Goal: Information Seeking & Learning: Learn about a topic

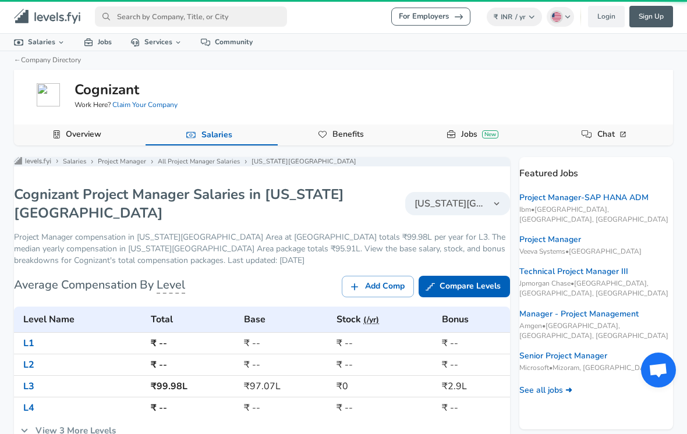
click at [192, 352] on h6 "₹ --" at bounding box center [193, 343] width 84 height 16
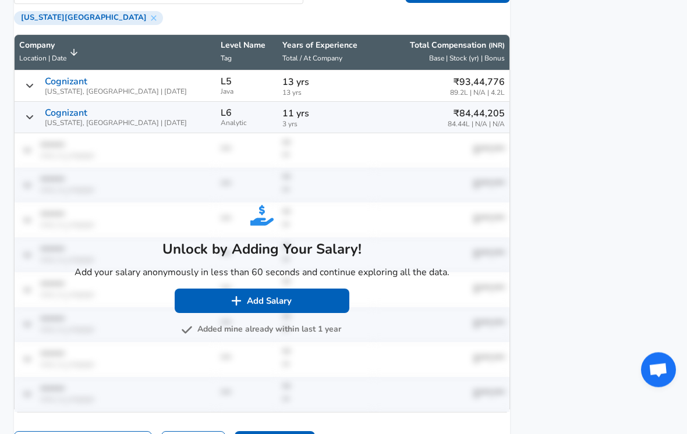
scroll to position [812, 0]
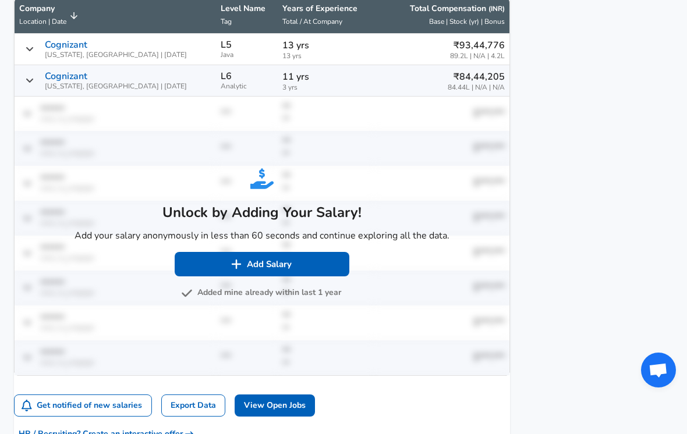
click at [191, 299] on img "Salary Submissions" at bounding box center [187, 294] width 12 height 12
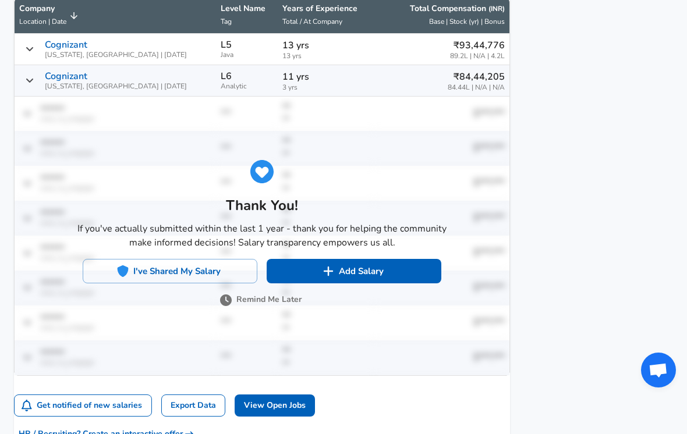
click at [129, 266] on img "Salary Submissions" at bounding box center [123, 272] width 12 height 12
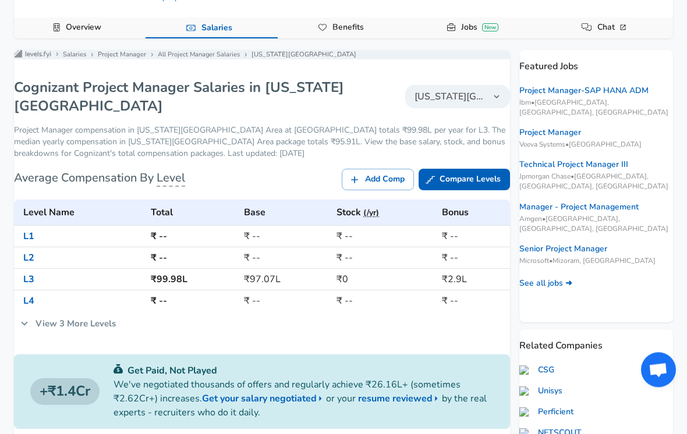
click at [31, 331] on icon at bounding box center [24, 324] width 13 height 13
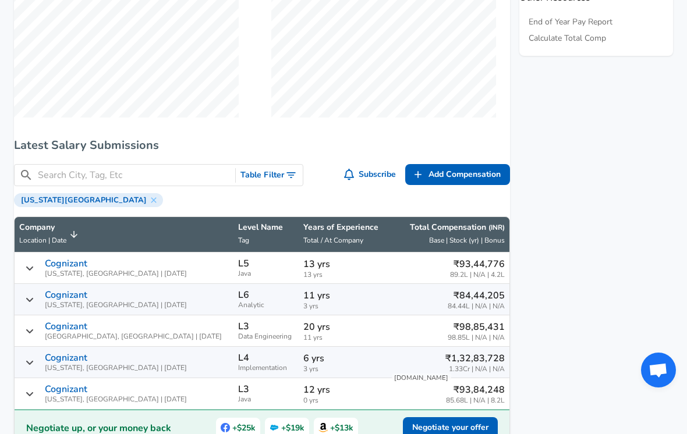
scroll to position [394, 0]
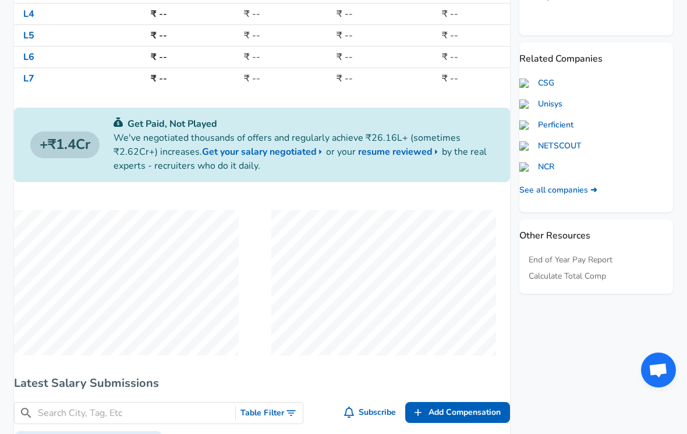
click at [34, 41] on link "L5" at bounding box center [28, 35] width 11 height 13
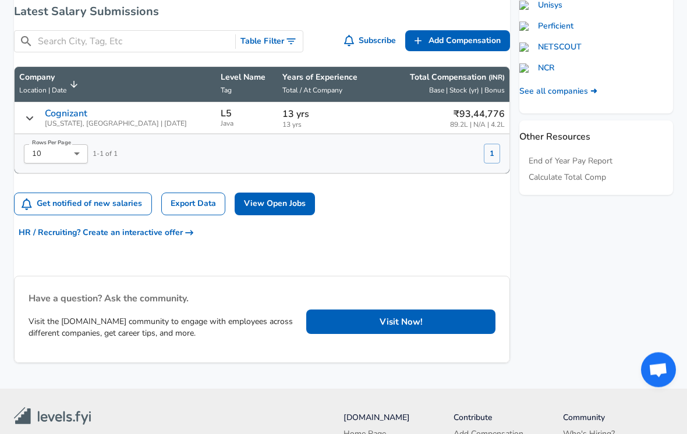
scroll to position [494, 0]
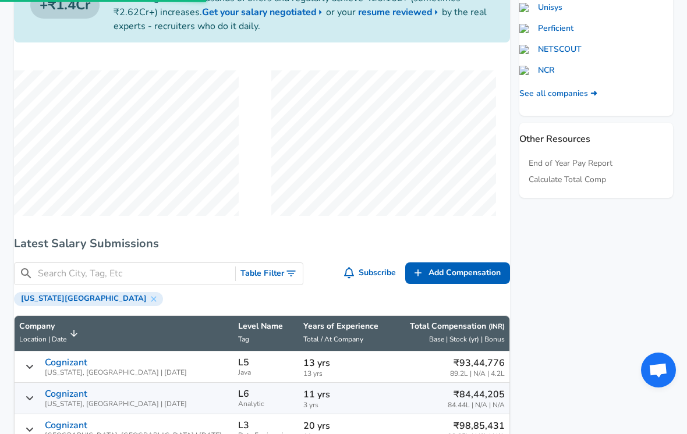
scroll to position [376, 0]
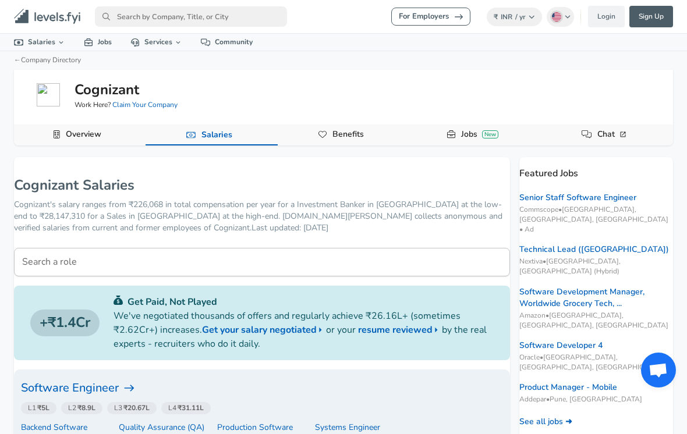
scroll to position [282, 0]
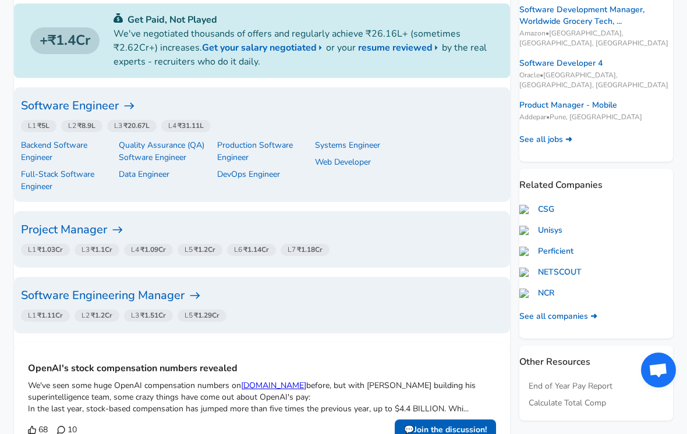
click at [560, 225] on link "Unisys" at bounding box center [540, 231] width 43 height 12
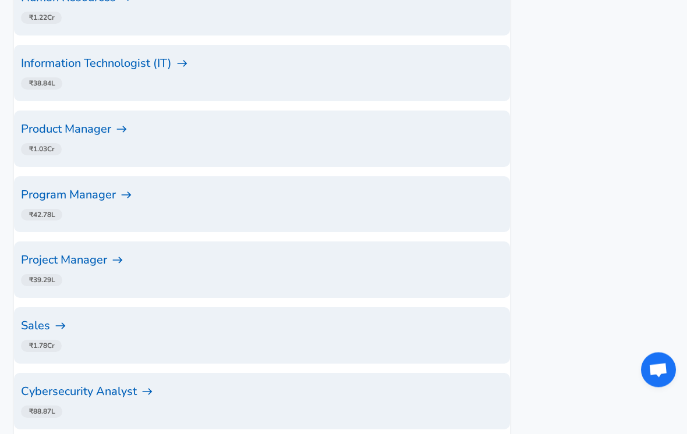
scroll to position [870, 0]
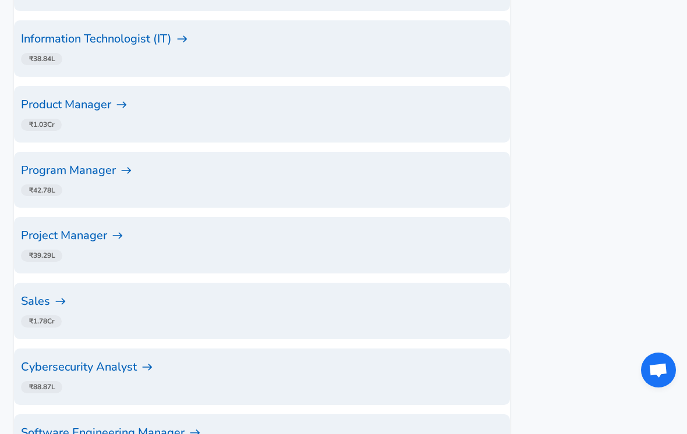
click at [72, 114] on h6 "Product Manager" at bounding box center [262, 104] width 482 height 19
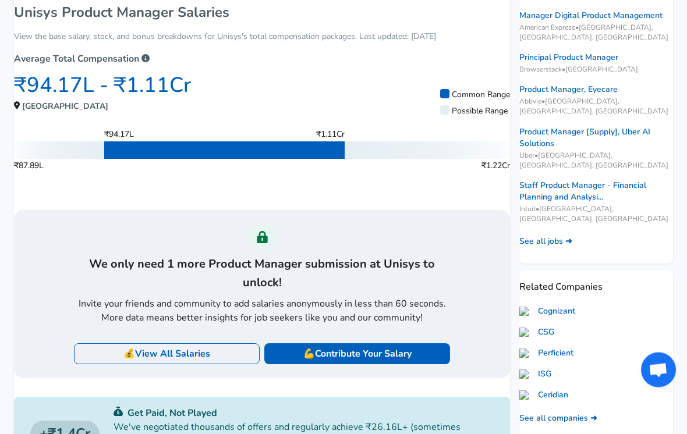
scroll to position [406, 0]
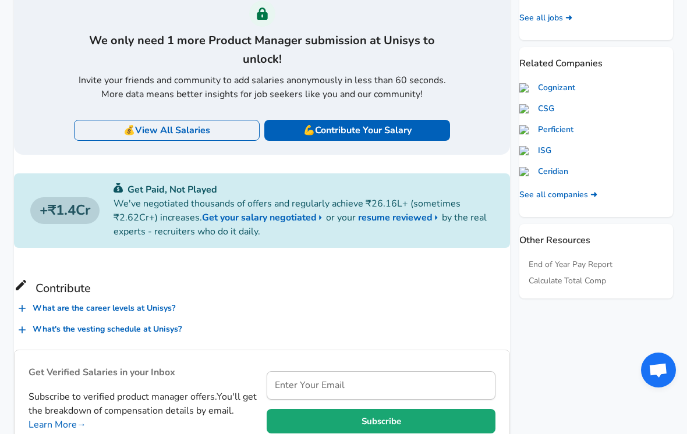
click at [575, 82] on link "Cognizant" at bounding box center [547, 88] width 56 height 12
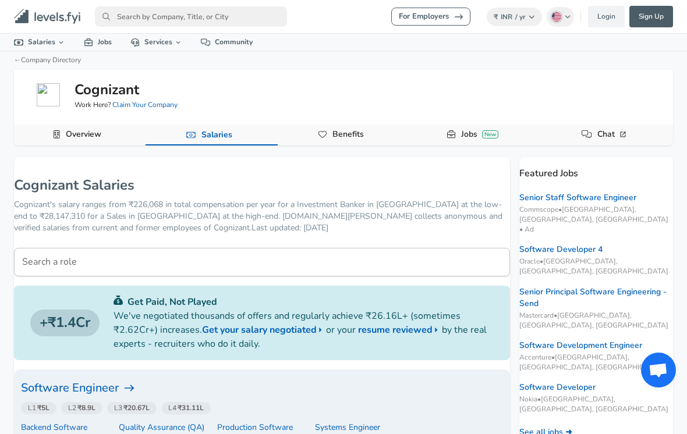
click at [116, 11] on input "primary" at bounding box center [191, 16] width 192 height 20
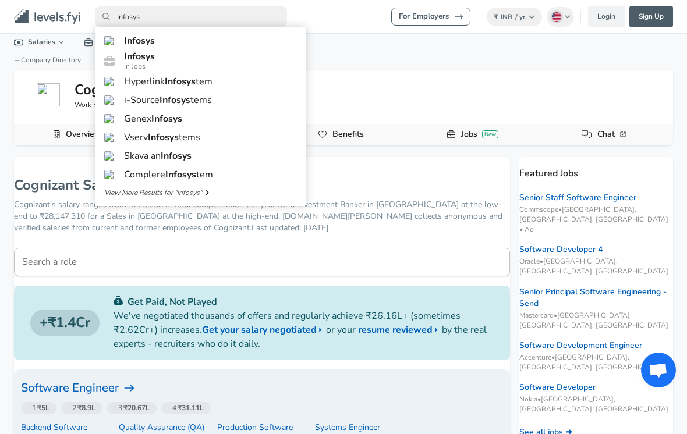
type input "Infosys"
click at [125, 43] on span "Infosys" at bounding box center [139, 40] width 31 height 13
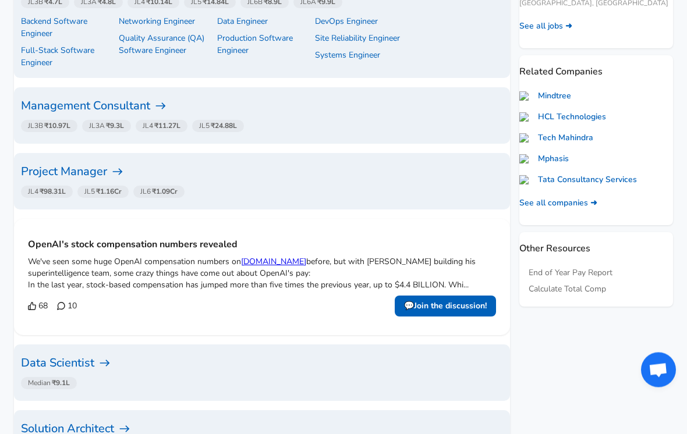
scroll to position [441, 0]
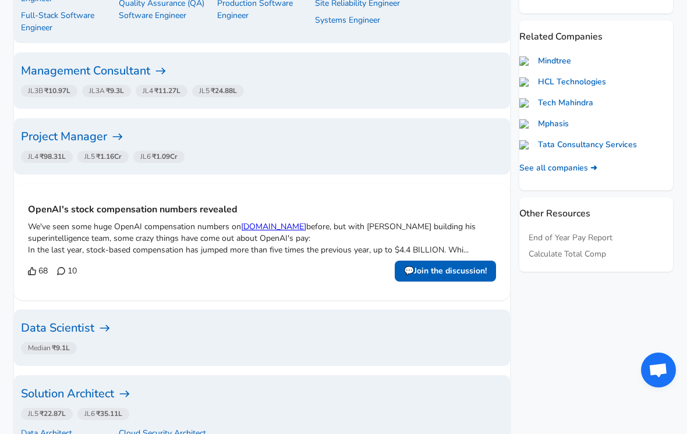
click at [66, 128] on h6 "Project Manager" at bounding box center [262, 137] width 482 height 19
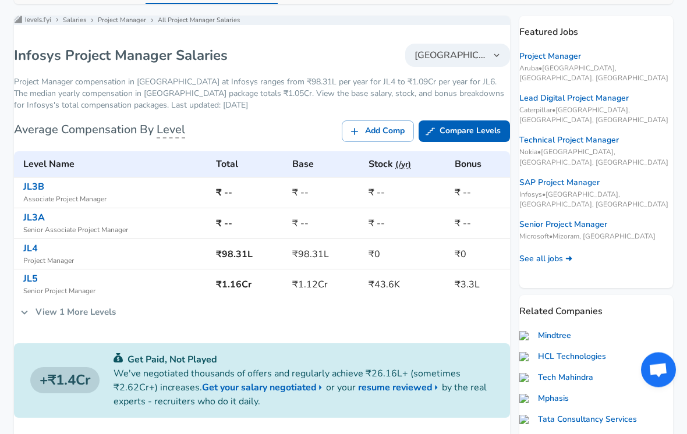
click at [31, 314] on icon at bounding box center [24, 313] width 13 height 13
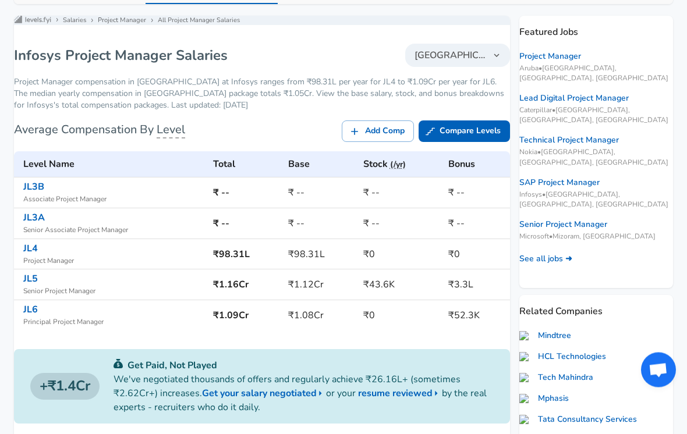
scroll to position [141, 0]
click at [38, 282] on link "JL5" at bounding box center [30, 279] width 15 height 13
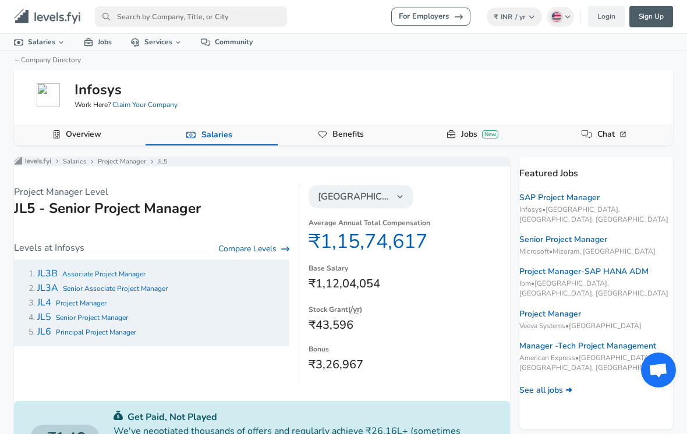
click at [397, 203] on button "[GEOGRAPHIC_DATA]" at bounding box center [361, 196] width 105 height 23
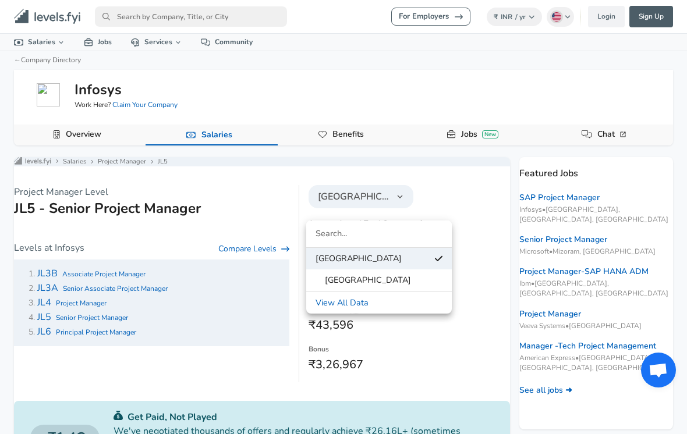
click at [476, 320] on div at bounding box center [343, 217] width 687 height 434
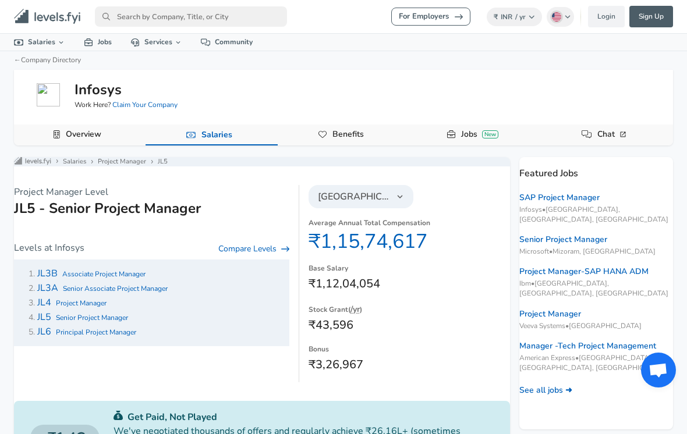
click at [70, 307] on span "Project Manager" at bounding box center [81, 303] width 51 height 9
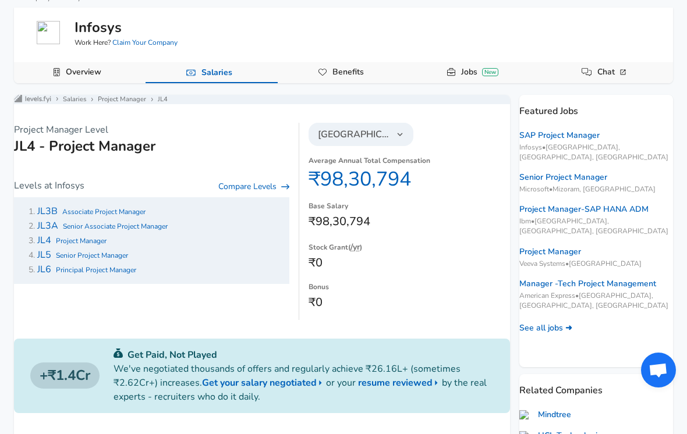
scroll to position [47, 0]
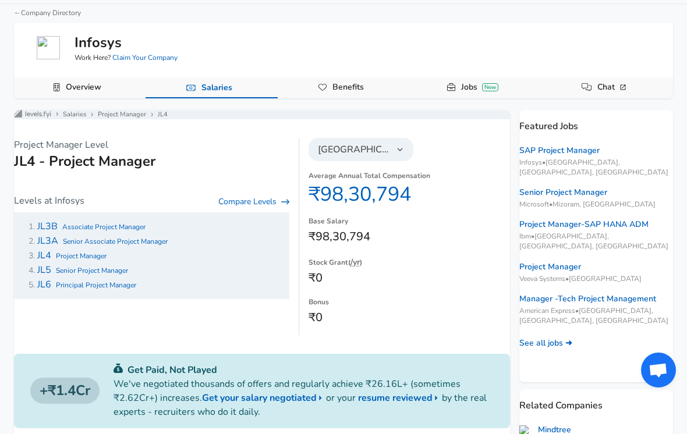
click at [51, 277] on span "JL5" at bounding box center [44, 270] width 14 height 13
